Goal: Task Accomplishment & Management: Use online tool/utility

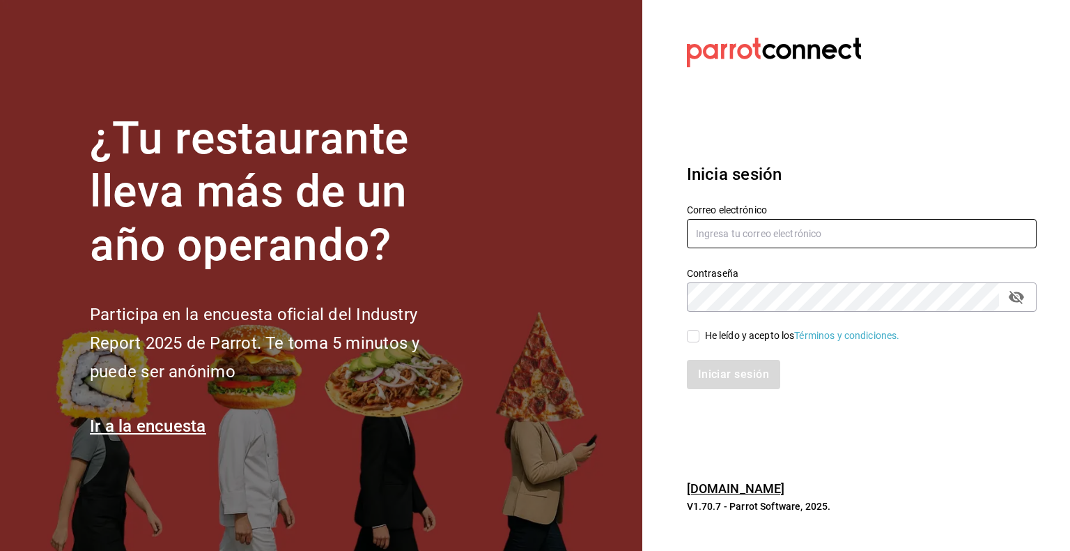
click at [700, 247] on input "text" at bounding box center [862, 233] width 350 height 29
type input "cristian.coronado@costeno.com"
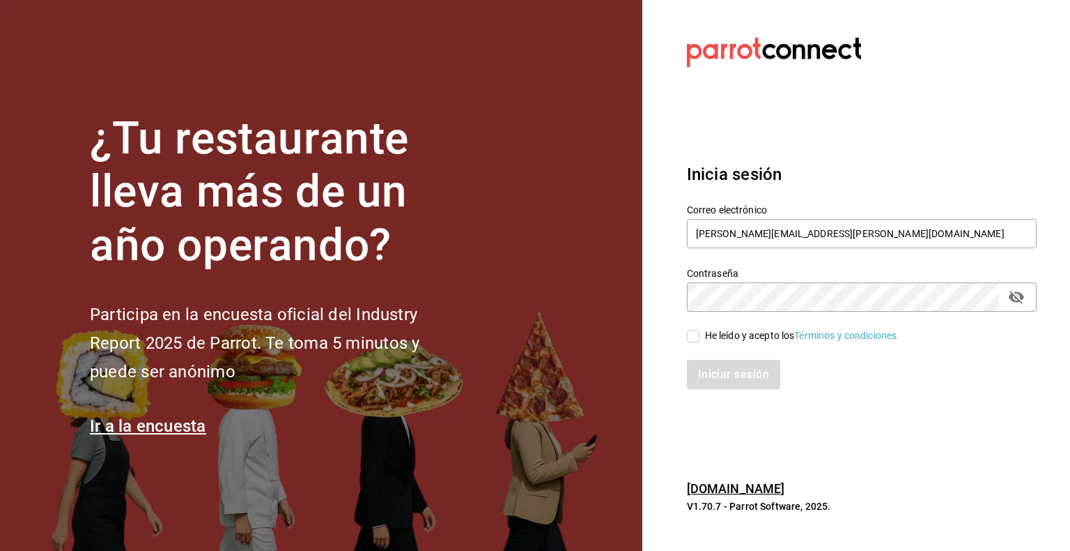
click at [697, 340] on input "He leído y acepto los Términos y condiciones." at bounding box center [693, 336] width 13 height 13
checkbox input "true"
click at [711, 373] on button "Iniciar sesión" at bounding box center [734, 374] width 95 height 29
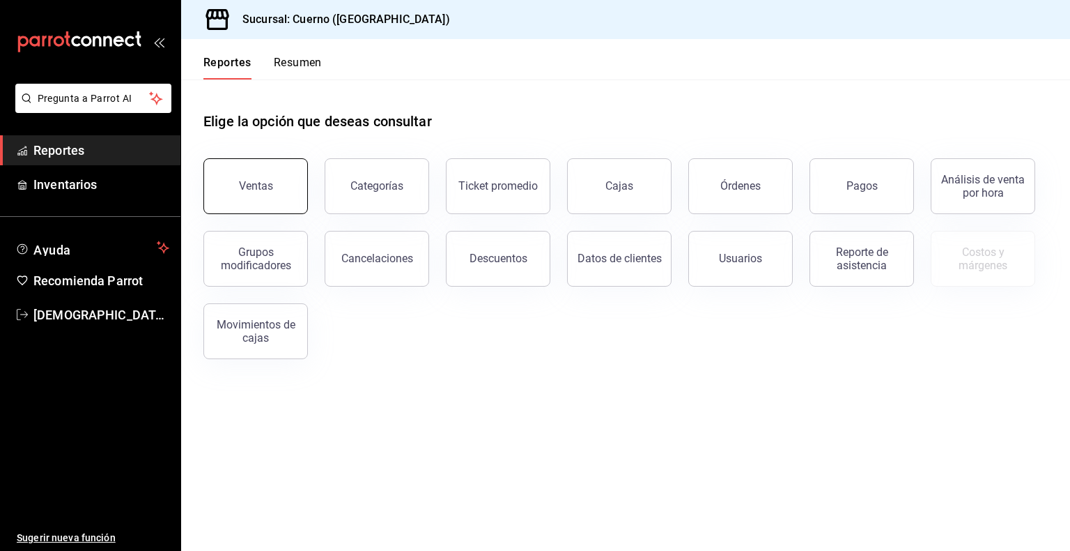
click at [270, 195] on button "Ventas" at bounding box center [255, 186] width 105 height 56
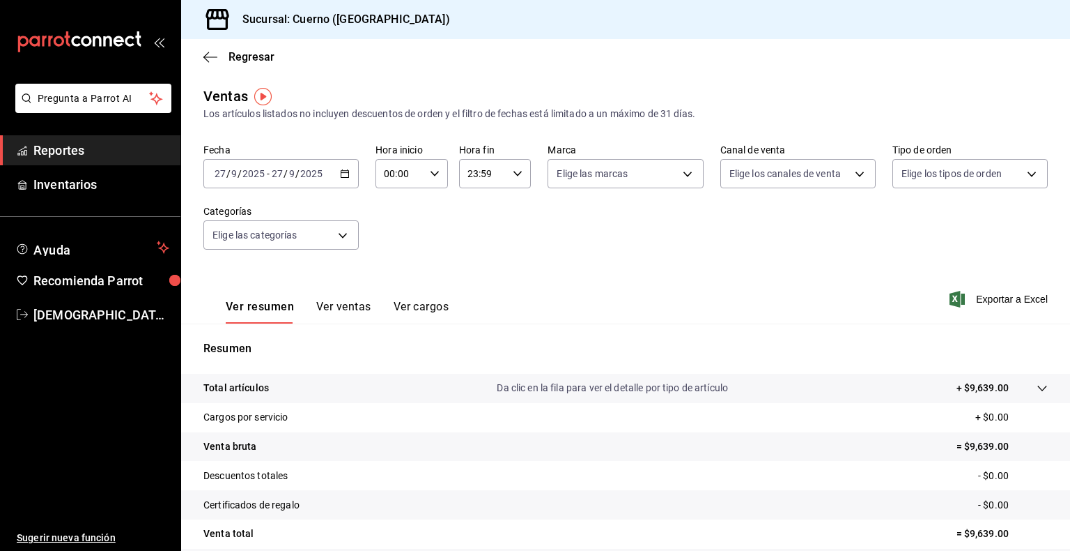
click at [354, 177] on div "[DATE] [DATE] - [DATE] [DATE]" at bounding box center [280, 173] width 155 height 29
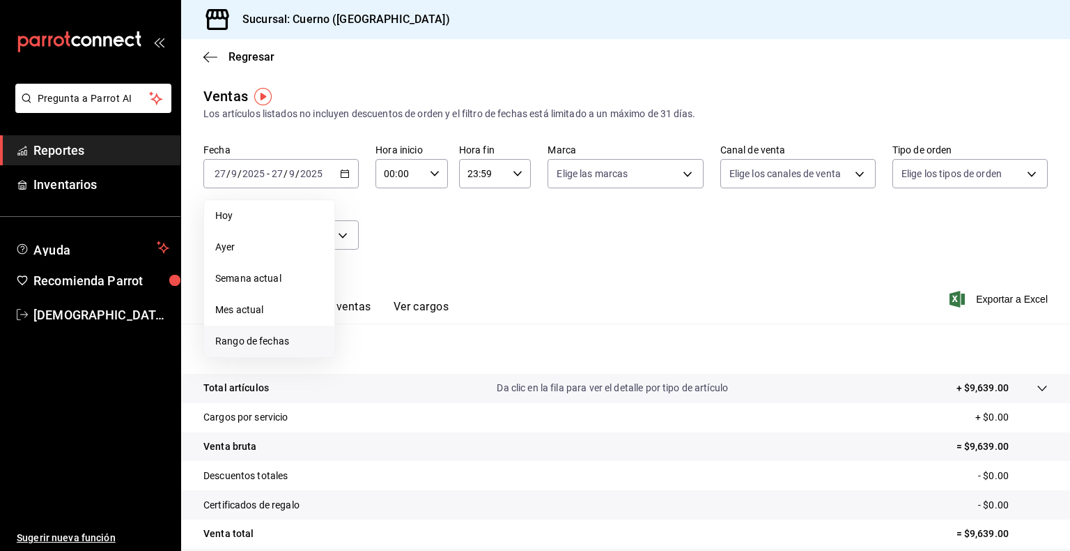
click at [273, 344] on span "Rango de fechas" at bounding box center [269, 341] width 108 height 15
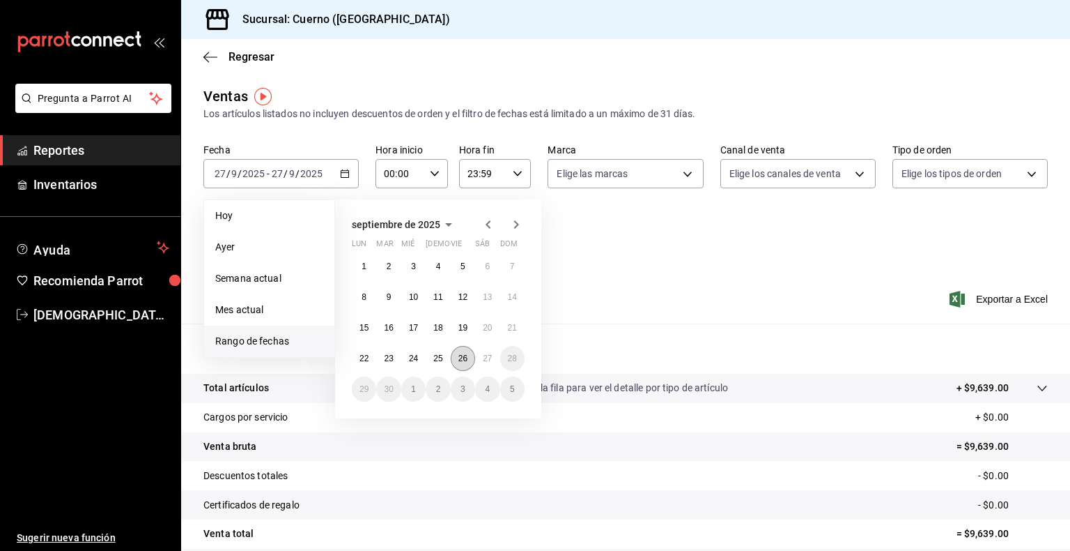
click at [457, 359] on button "26" at bounding box center [463, 358] width 24 height 25
click at [479, 360] on button "27" at bounding box center [487, 358] width 24 height 25
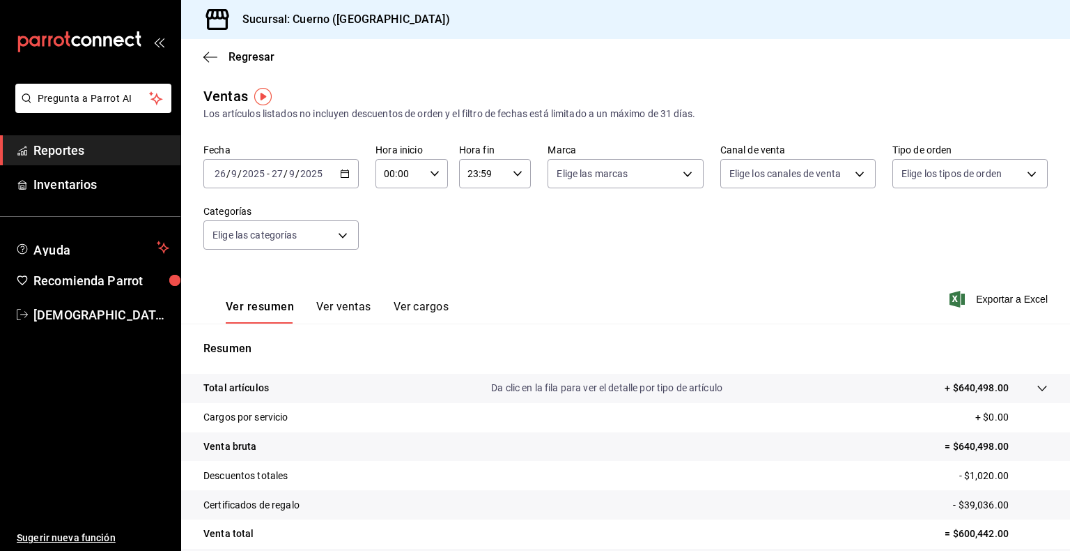
click at [426, 176] on div "00:00 Hora inicio" at bounding box center [412, 173] width 72 height 29
click at [390, 229] on span "05" at bounding box center [391, 231] width 13 height 11
type input "05:00"
click at [513, 170] on div at bounding box center [535, 275] width 1070 height 551
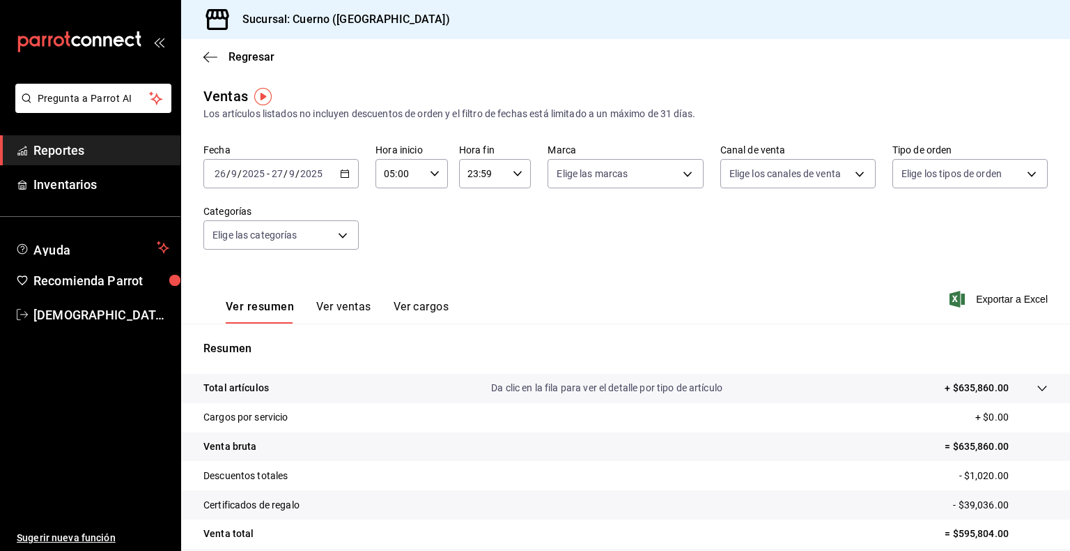
click at [513, 170] on icon "button" at bounding box center [518, 174] width 10 height 10
click at [474, 216] on span "05" at bounding box center [473, 212] width 13 height 11
click at [513, 220] on button "00" at bounding box center [509, 209] width 30 height 28
type input "05:00"
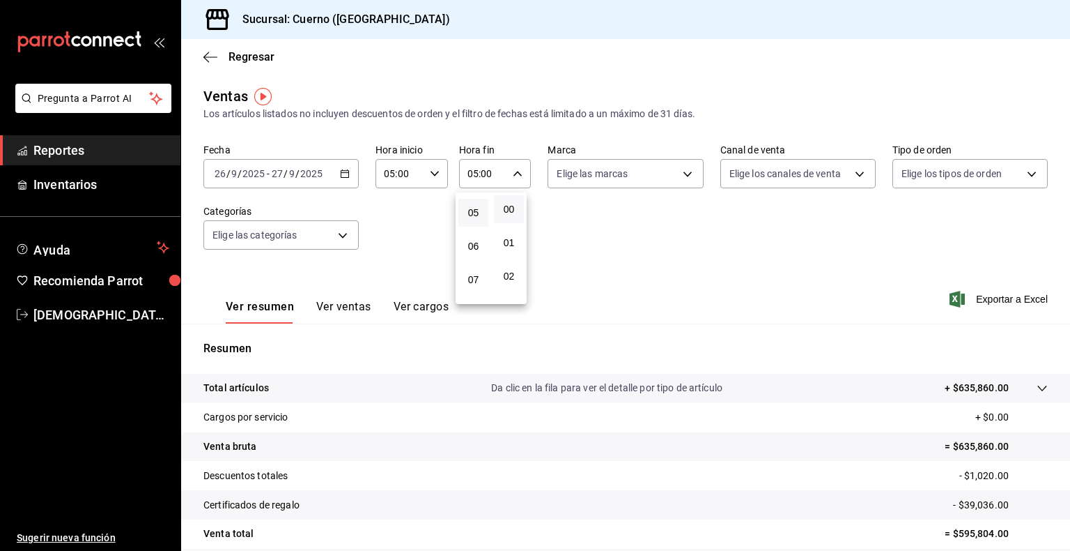
click at [638, 325] on div at bounding box center [535, 275] width 1070 height 551
click at [1015, 292] on span "Exportar a Excel" at bounding box center [1000, 299] width 95 height 17
